Goal: Task Accomplishment & Management: Complete application form

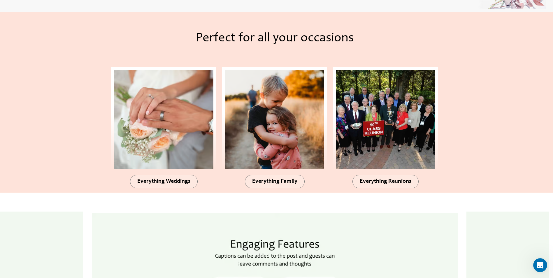
scroll to position [641, 0]
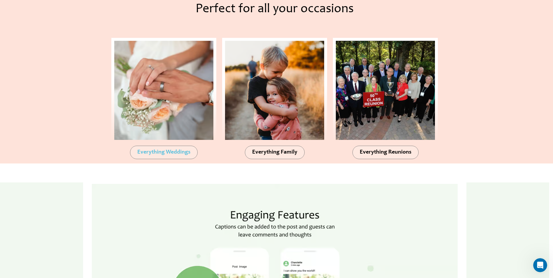
click at [160, 155] on span "Everything Weddings" at bounding box center [163, 153] width 53 height 6
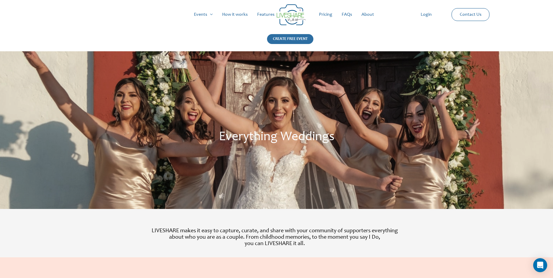
click at [294, 40] on div "CREATE FREE EVENT" at bounding box center [290, 39] width 46 height 10
click at [534, 36] on div "Main Menu Events Menu Toggle Weddings Celebrations Reunions How it works Featur…" at bounding box center [276, 25] width 533 height 51
